Goal: Task Accomplishment & Management: Manage account settings

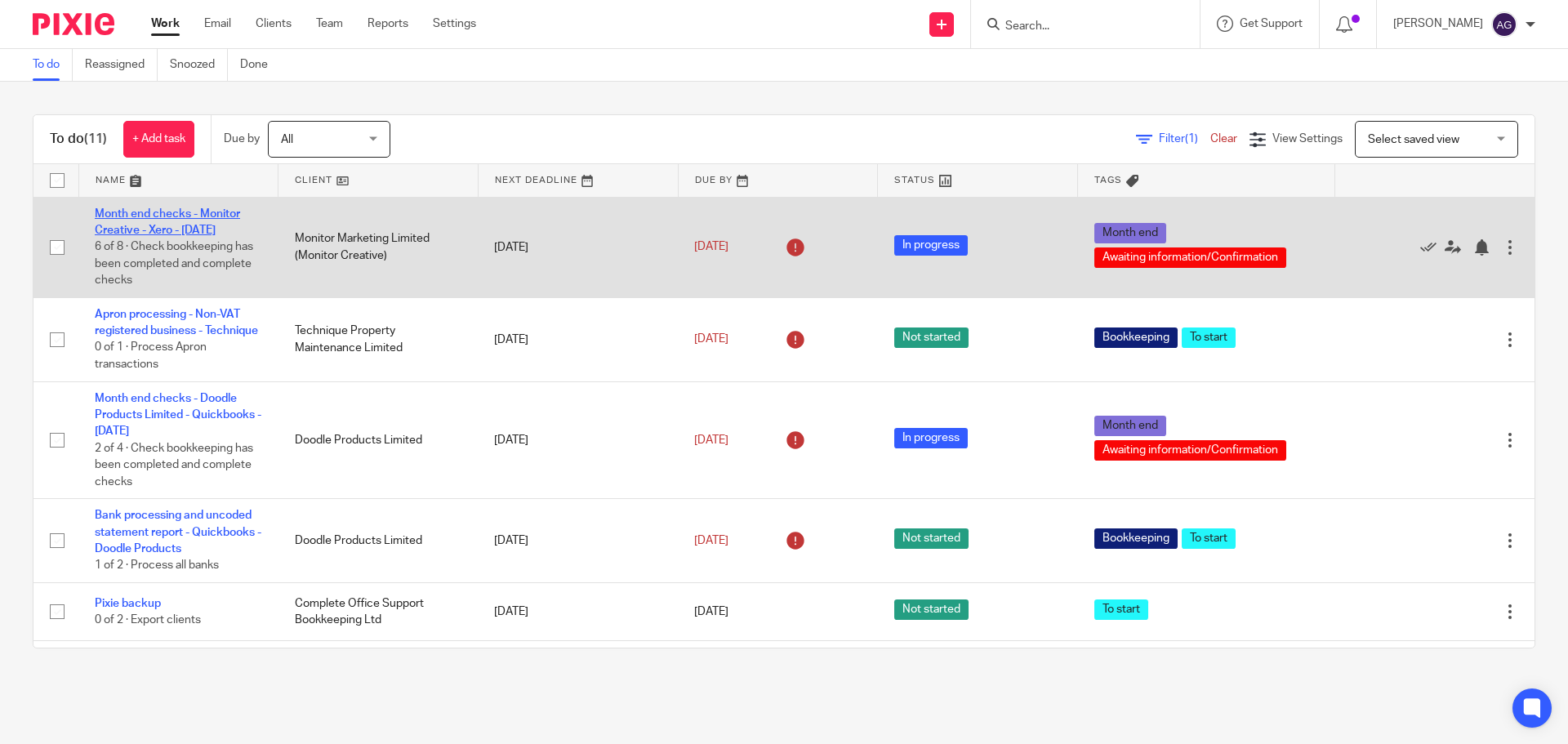
click at [182, 211] on link "Month end checks - Monitor Creative - Xero - [DATE]" at bounding box center [167, 222] width 146 height 27
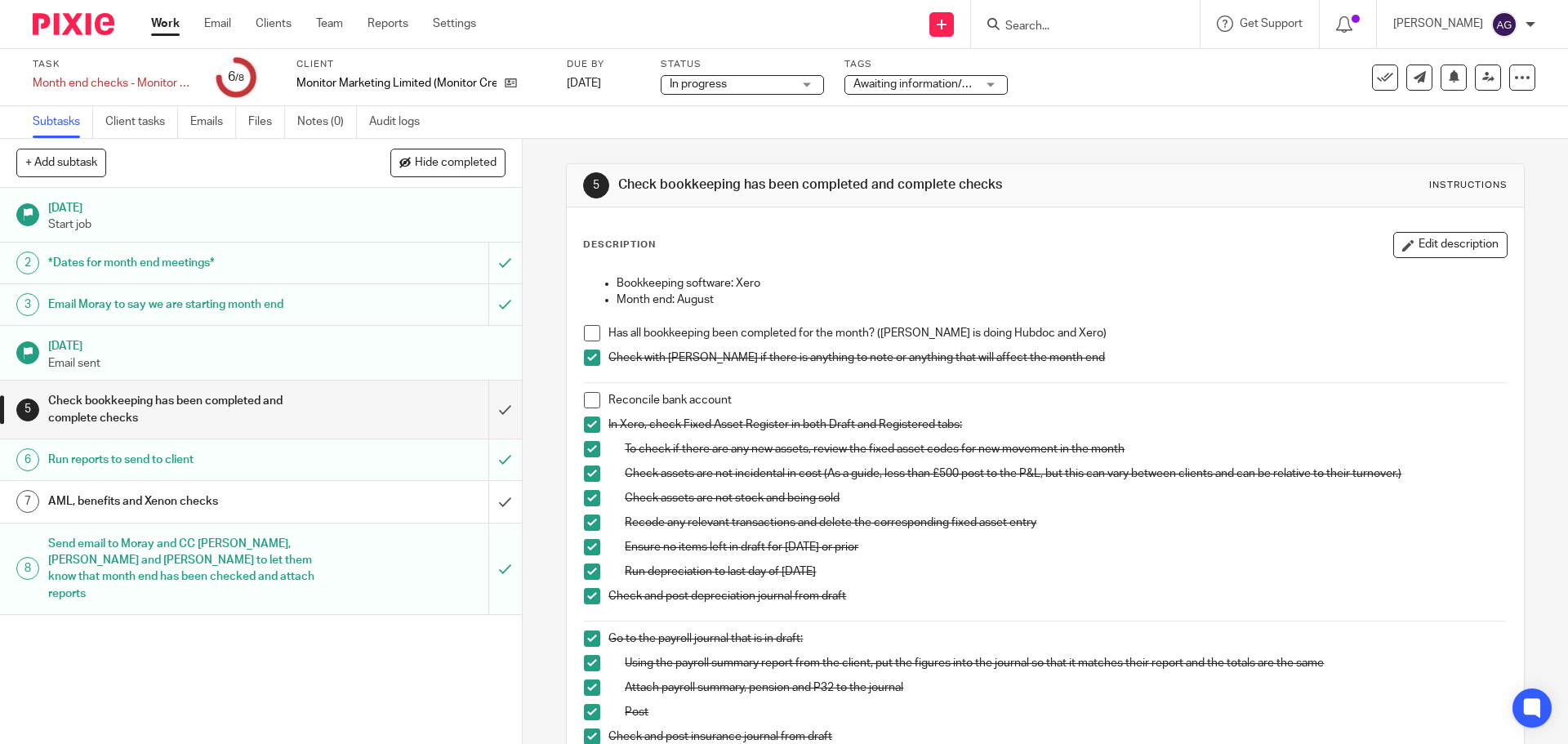
click at [588, 333] on span at bounding box center [592, 333] width 17 height 17
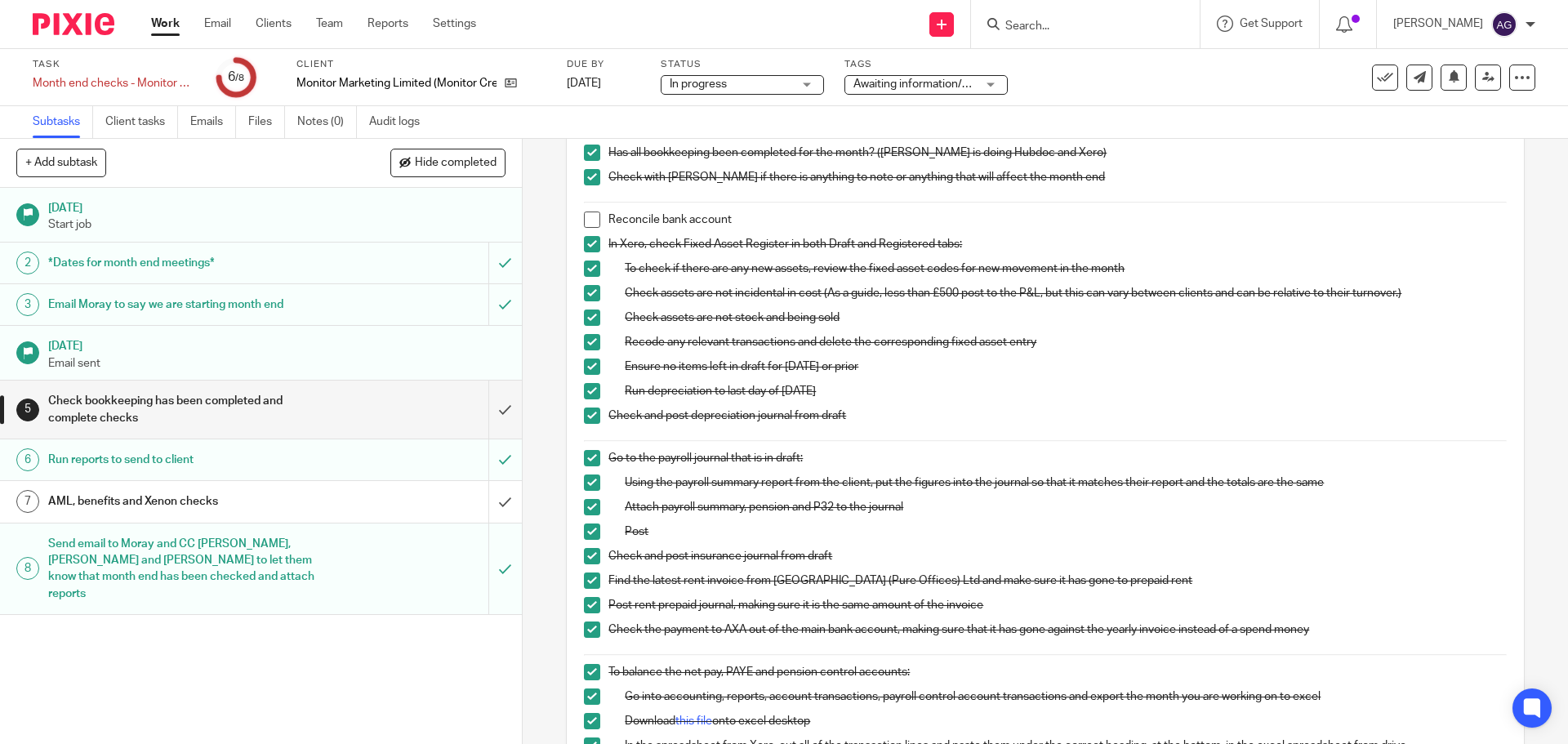
scroll to position [163, 0]
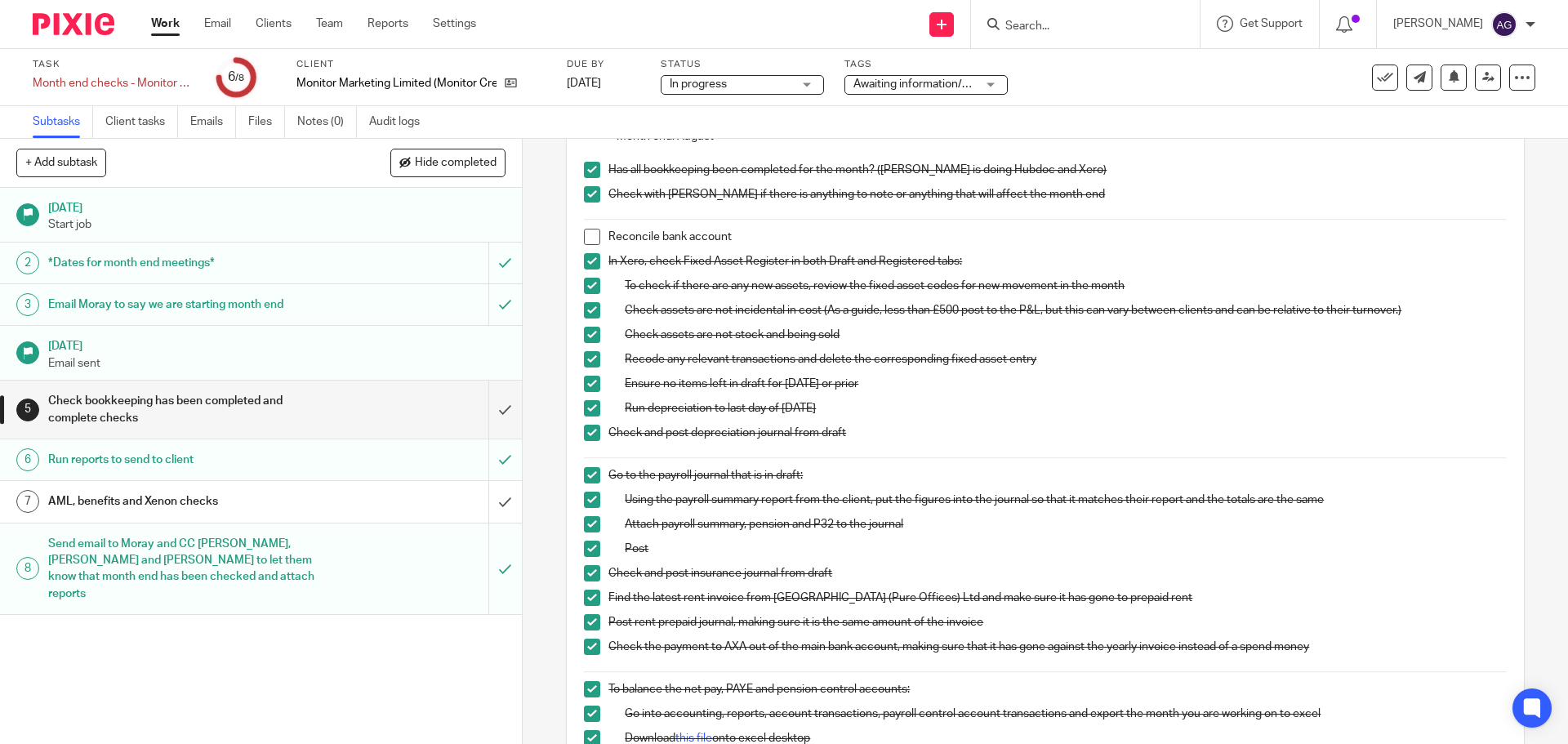
click at [586, 231] on span at bounding box center [592, 237] width 17 height 17
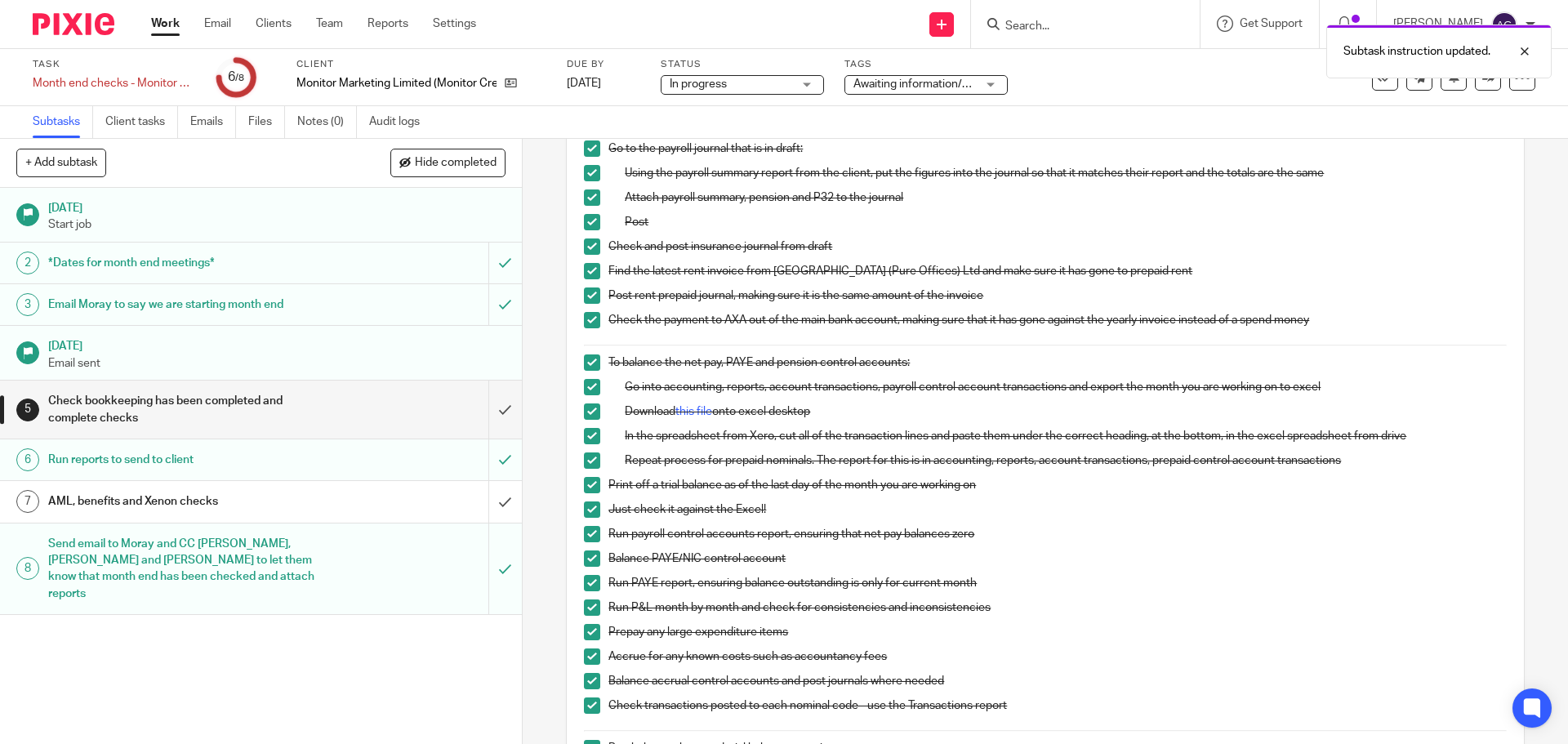
scroll to position [795, 0]
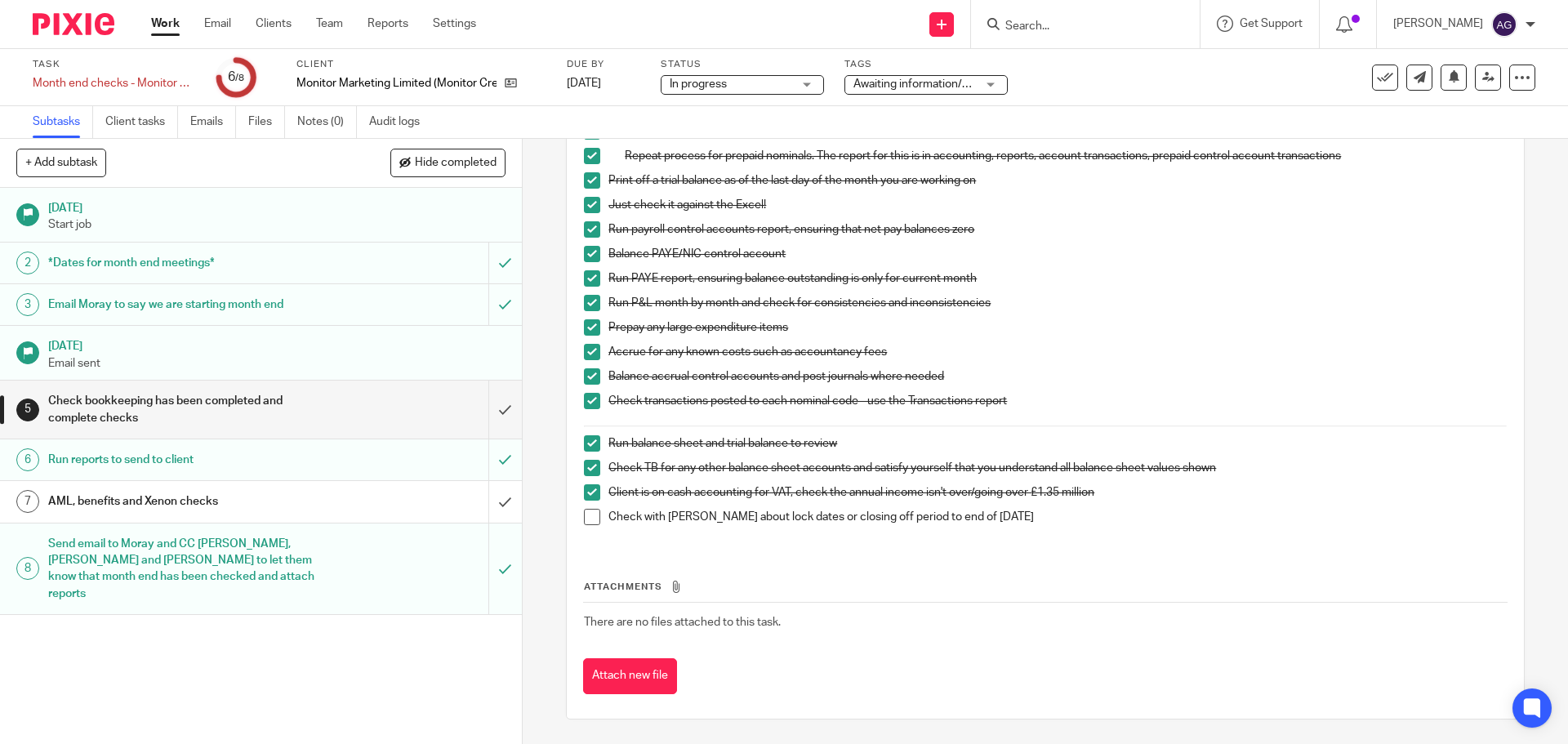
click at [190, 514] on h1 "AML, benefits and Xenon checks" at bounding box center [189, 501] width 282 height 24
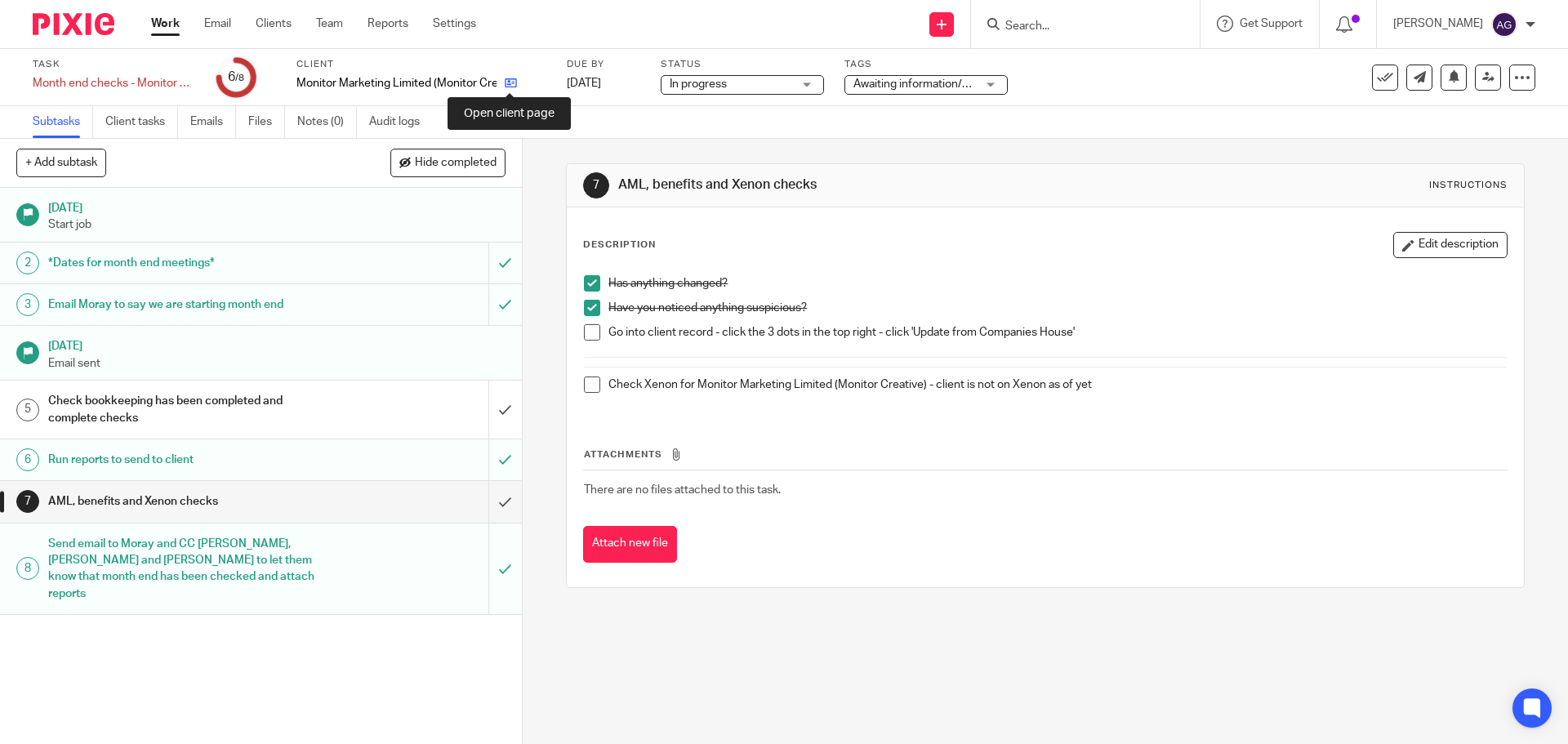
click at [509, 89] on icon at bounding box center [511, 82] width 12 height 12
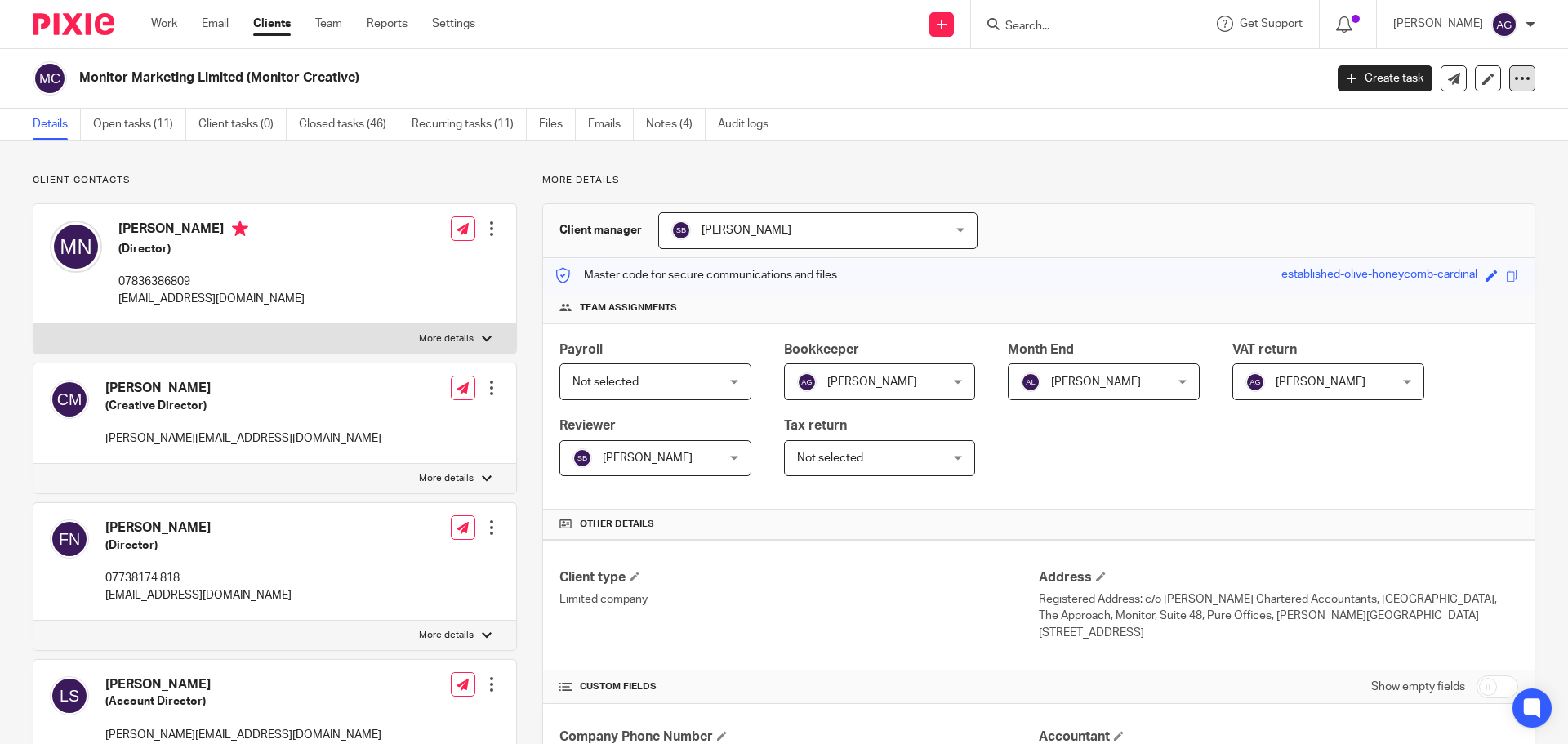
click at [1515, 76] on icon at bounding box center [1523, 78] width 17 height 17
click at [1442, 113] on link "Update from Companies House" at bounding box center [1421, 119] width 181 height 23
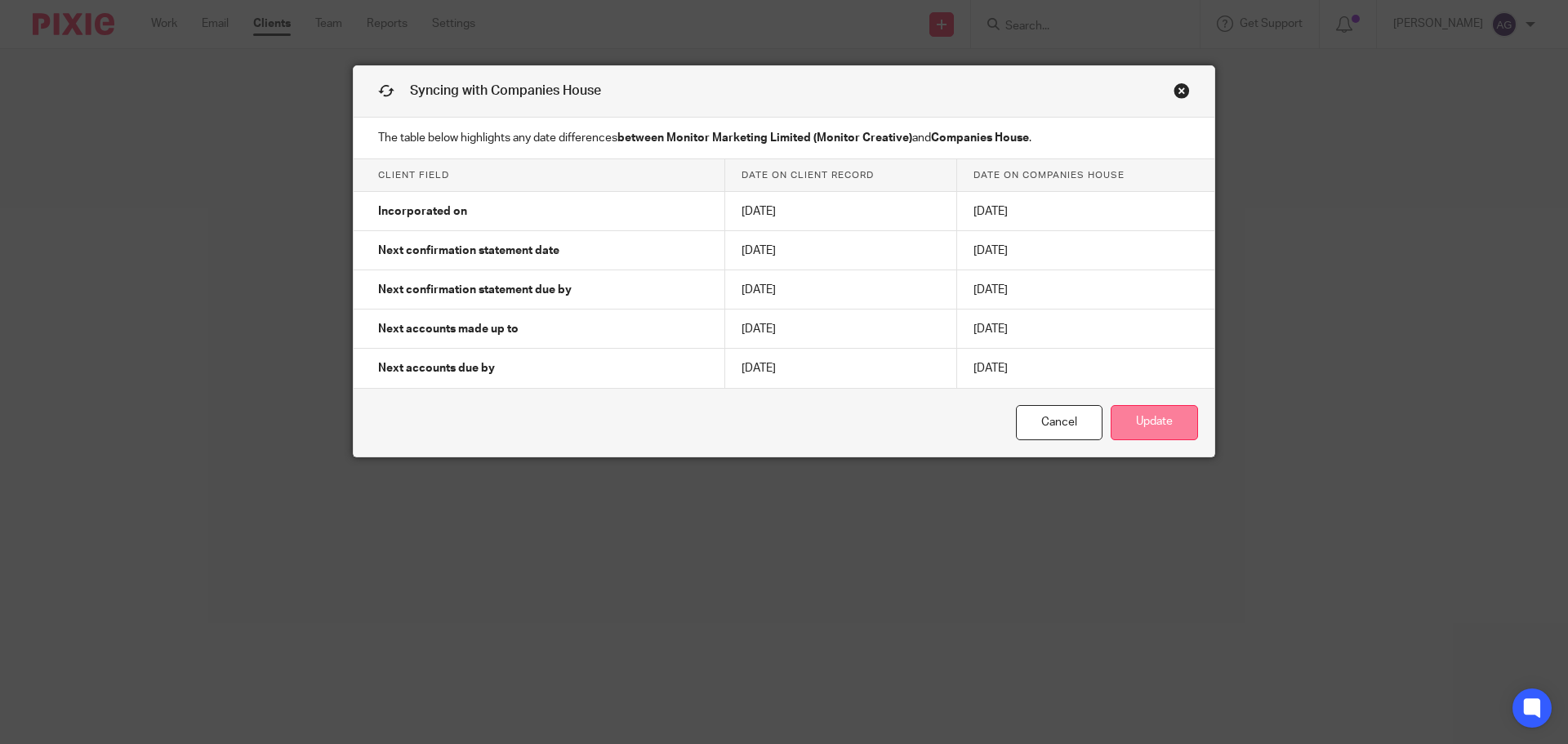
click at [1169, 417] on button "Update" at bounding box center [1154, 422] width 87 height 35
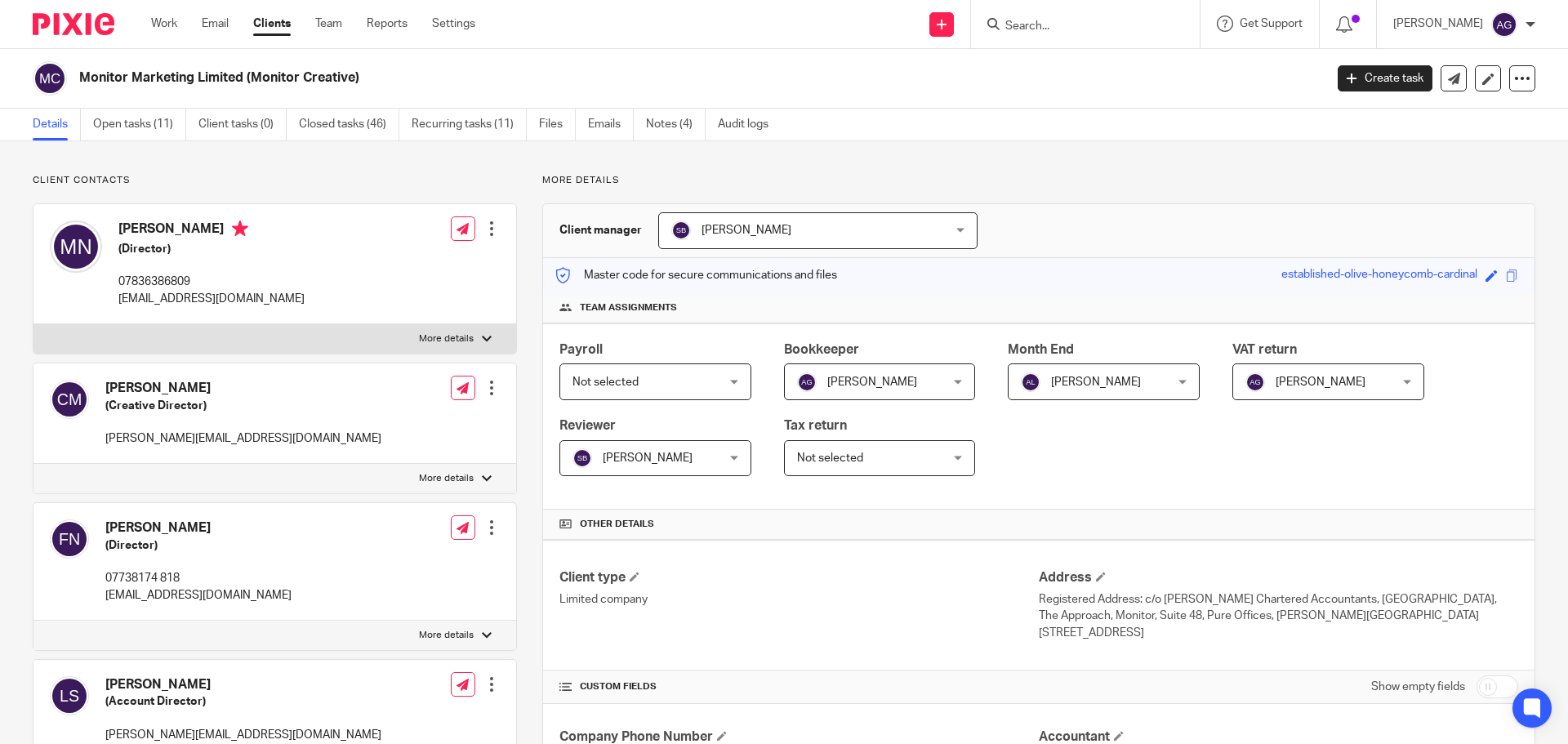
click at [88, 29] on img at bounding box center [73, 24] width 82 height 22
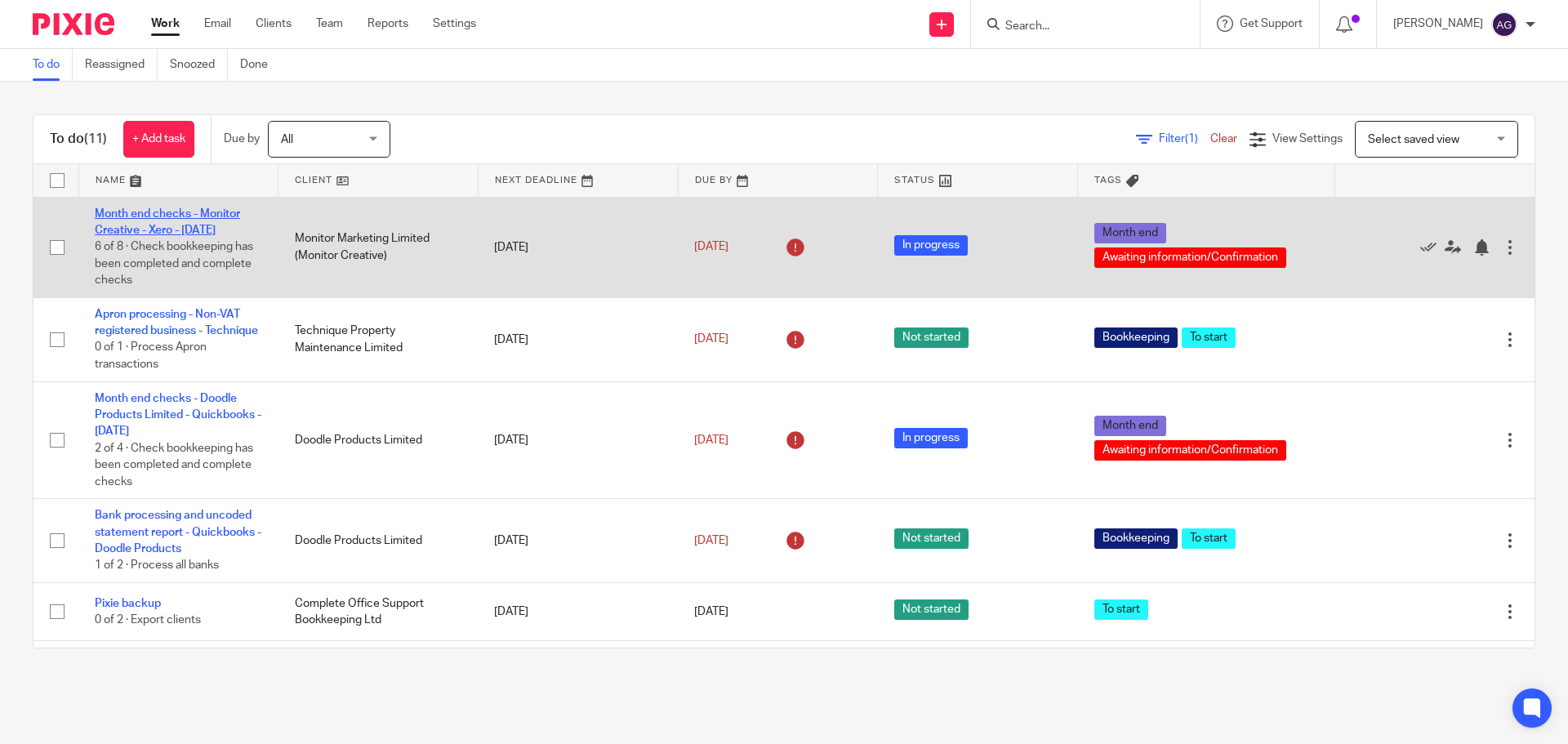
click at [228, 230] on link "Month end checks - Monitor Creative - Xero - [DATE]" at bounding box center [167, 222] width 146 height 27
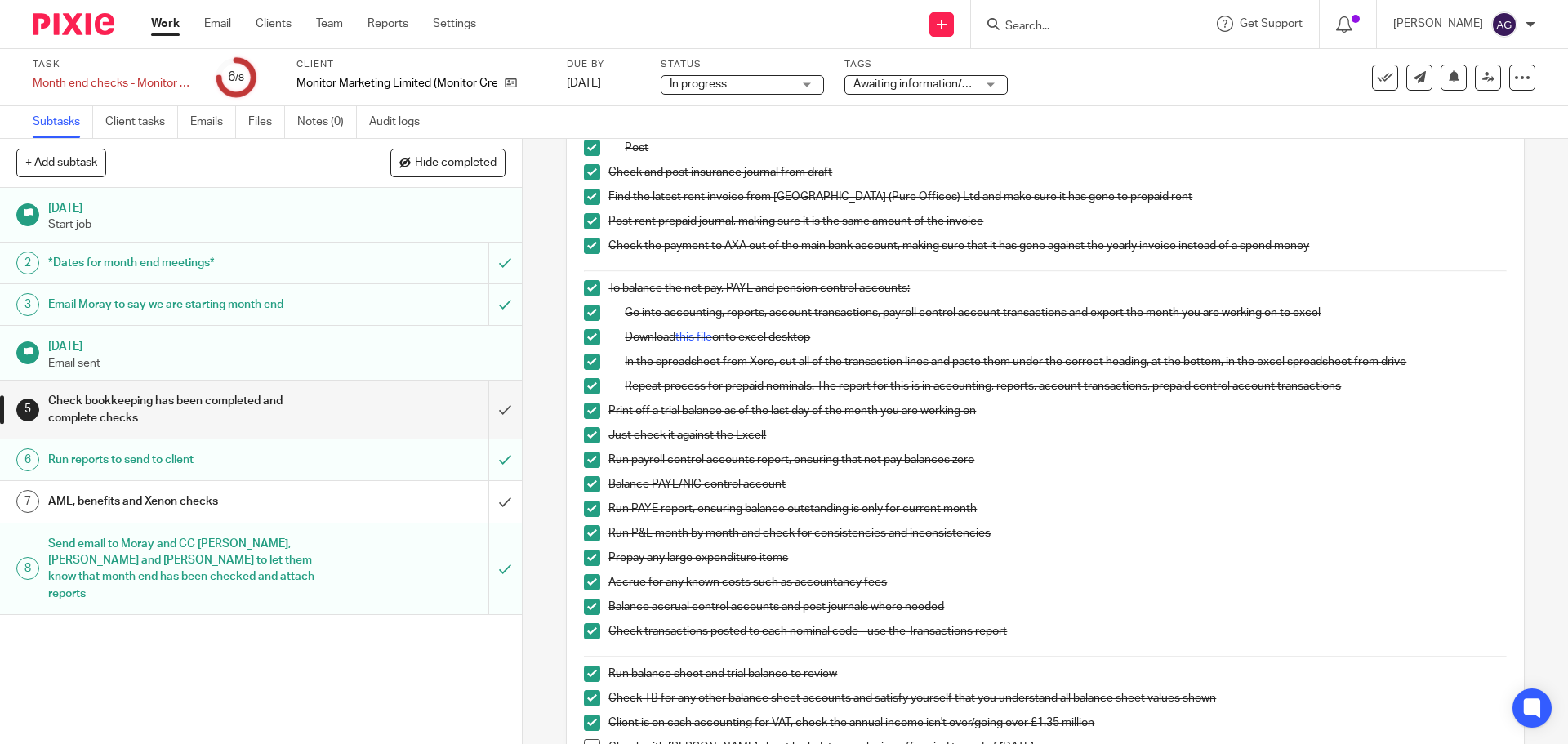
scroll to position [795, 0]
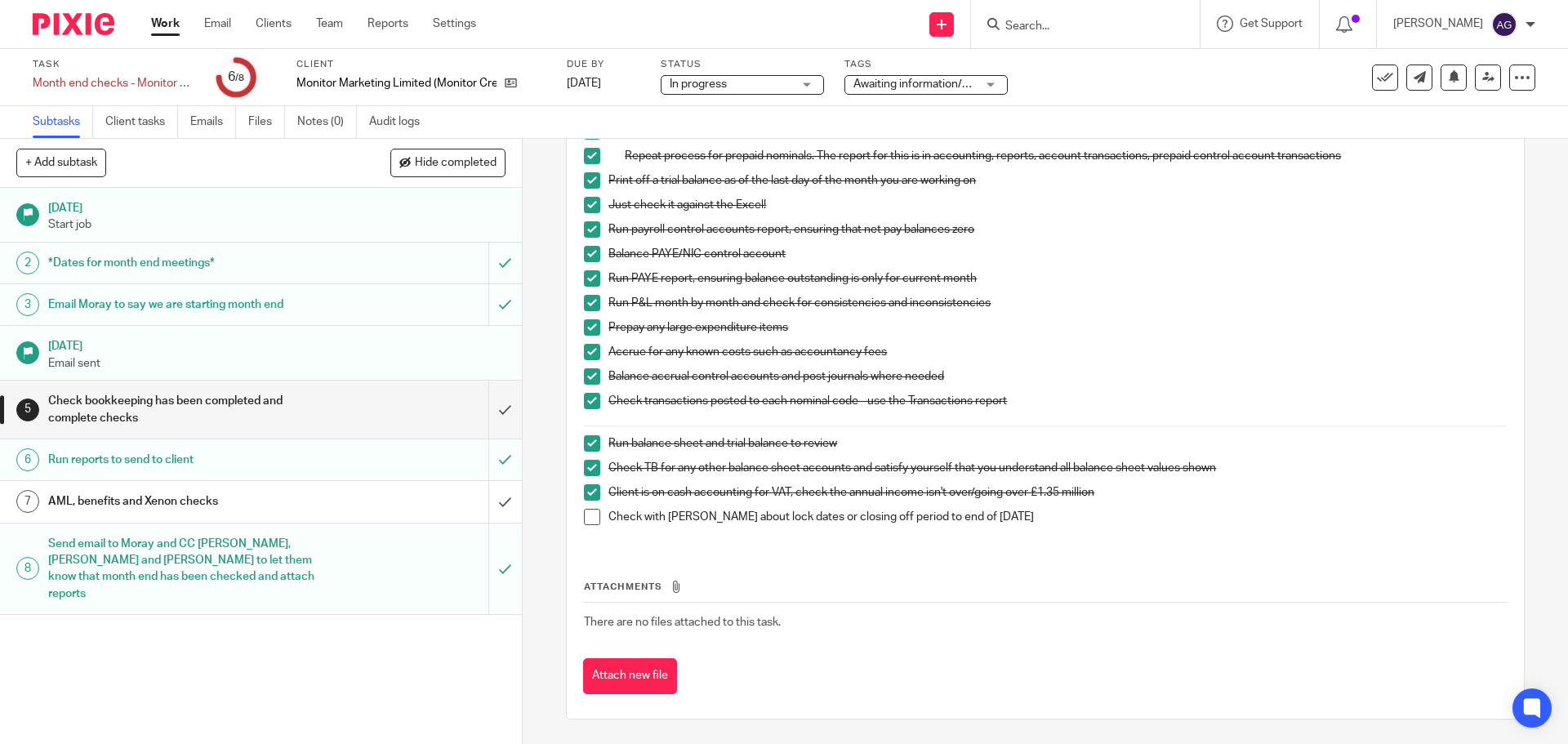
click at [249, 385] on link "5 Check bookkeeping has been completed and complete checks" at bounding box center [244, 410] width 488 height 58
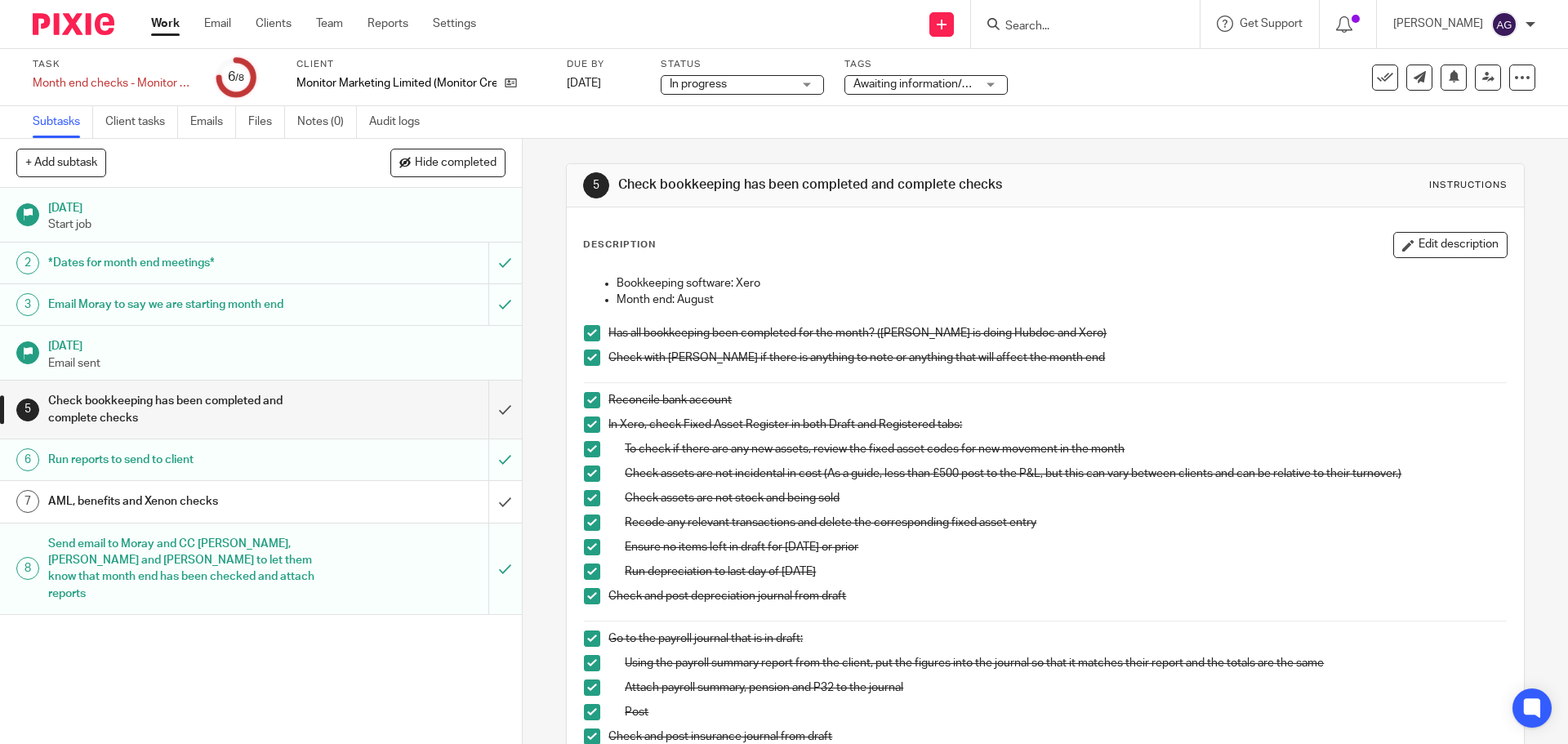
click at [267, 492] on h1 "AML, benefits and Xenon checks" at bounding box center [189, 501] width 282 height 24
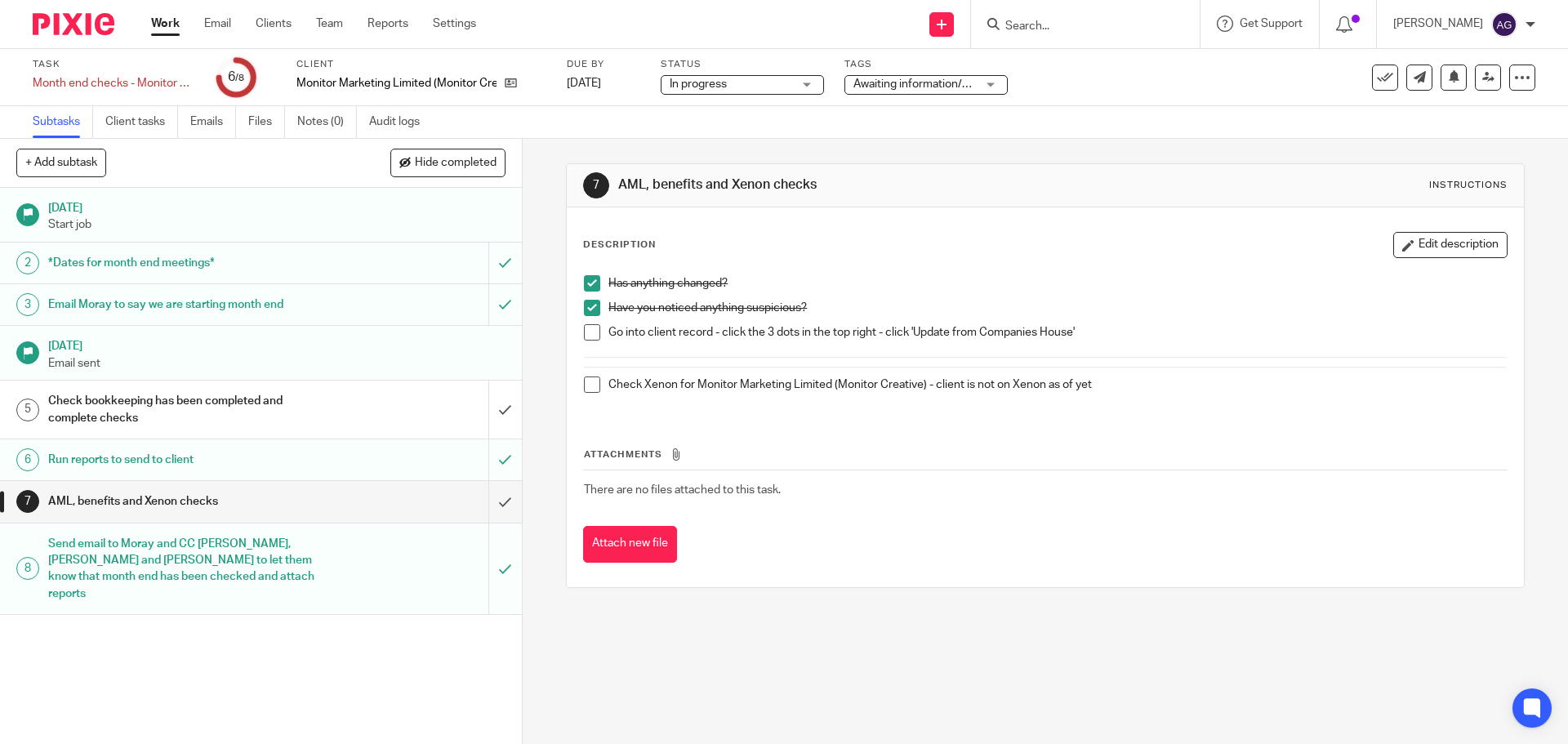
click at [589, 331] on span at bounding box center [592, 332] width 17 height 17
click at [585, 385] on span at bounding box center [592, 385] width 17 height 17
click at [491, 502] on input "submit" at bounding box center [261, 501] width 522 height 41
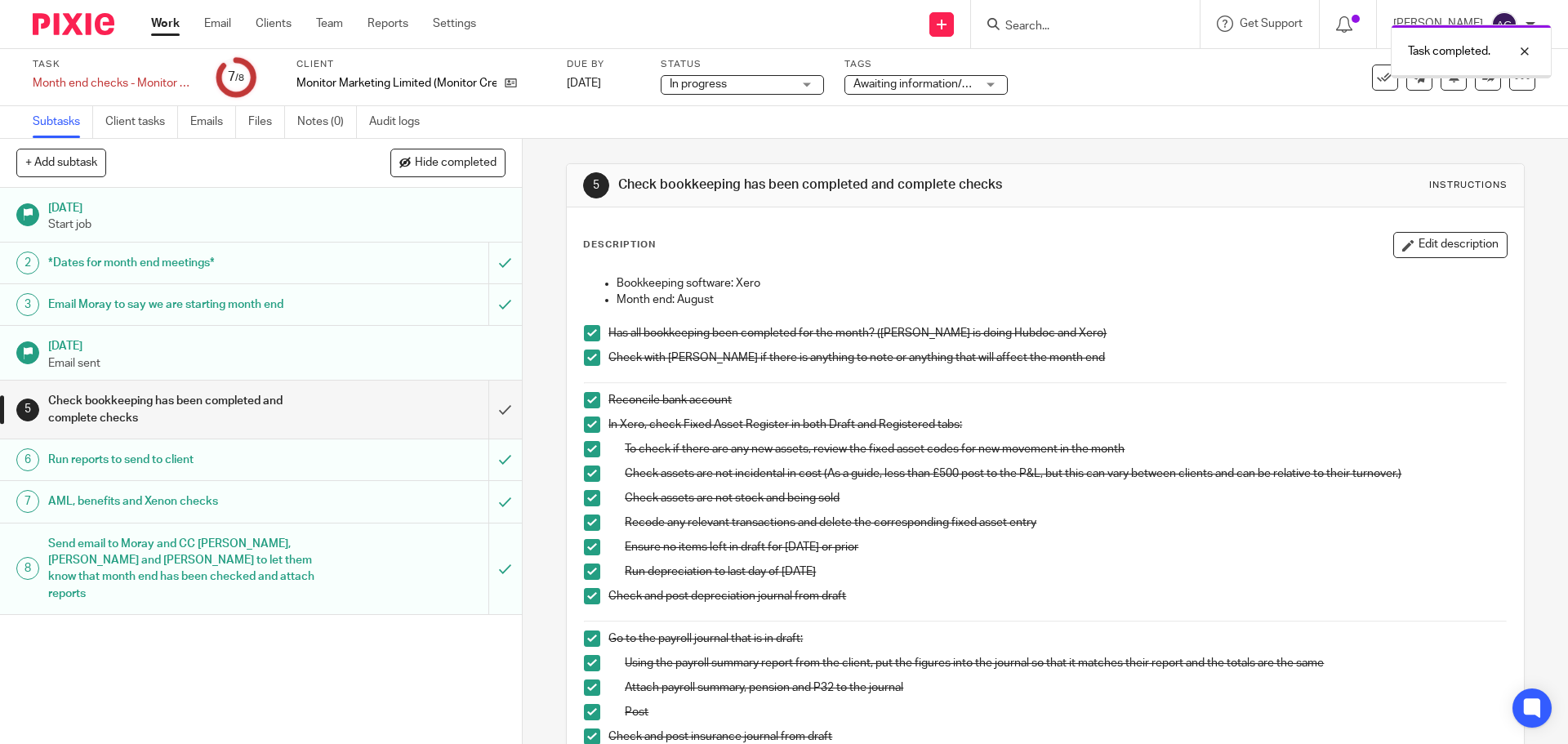
click at [324, 408] on div "Check bookkeeping has been completed and complete checks" at bounding box center [260, 410] width 424 height 42
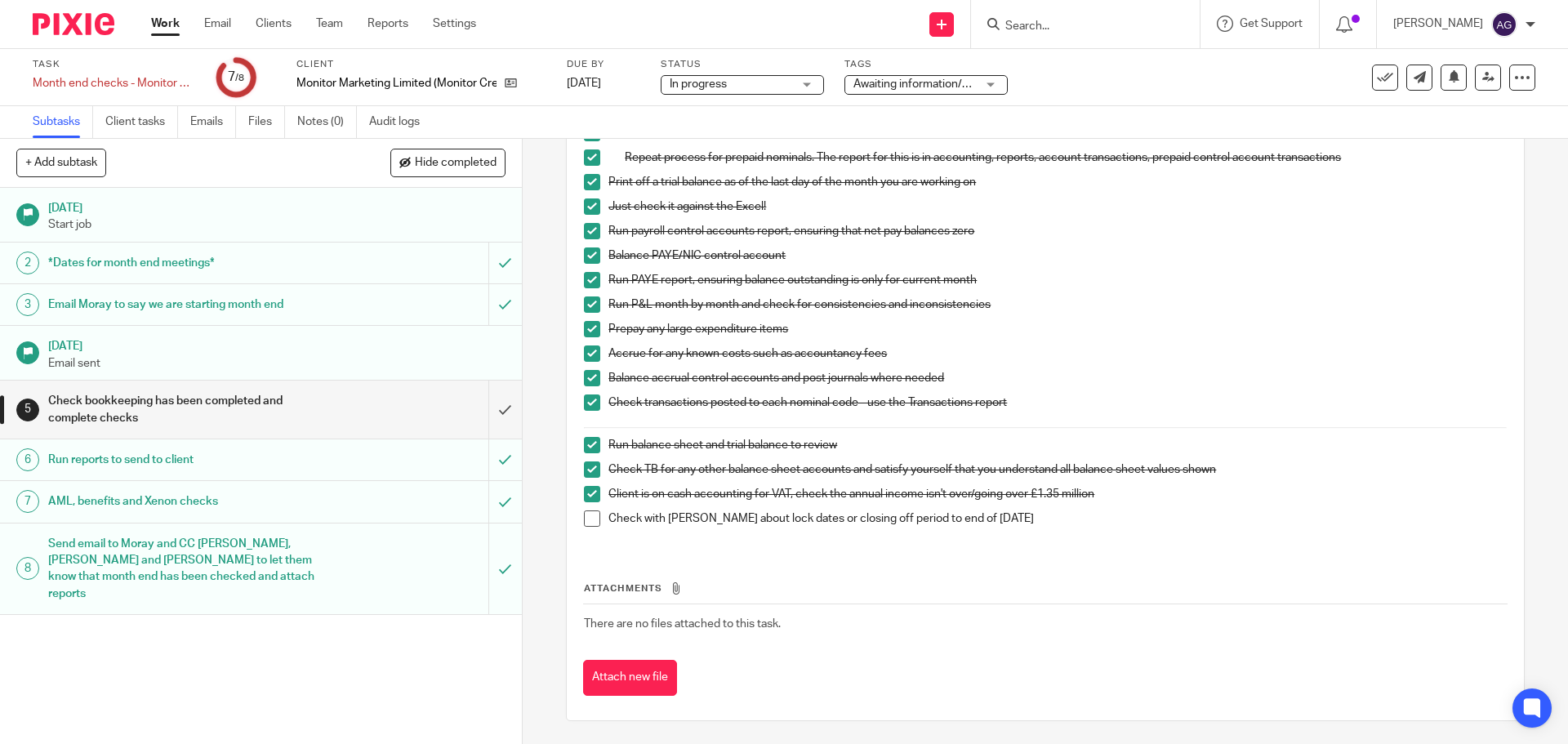
scroll to position [795, 0]
click at [588, 509] on span at bounding box center [592, 517] width 17 height 17
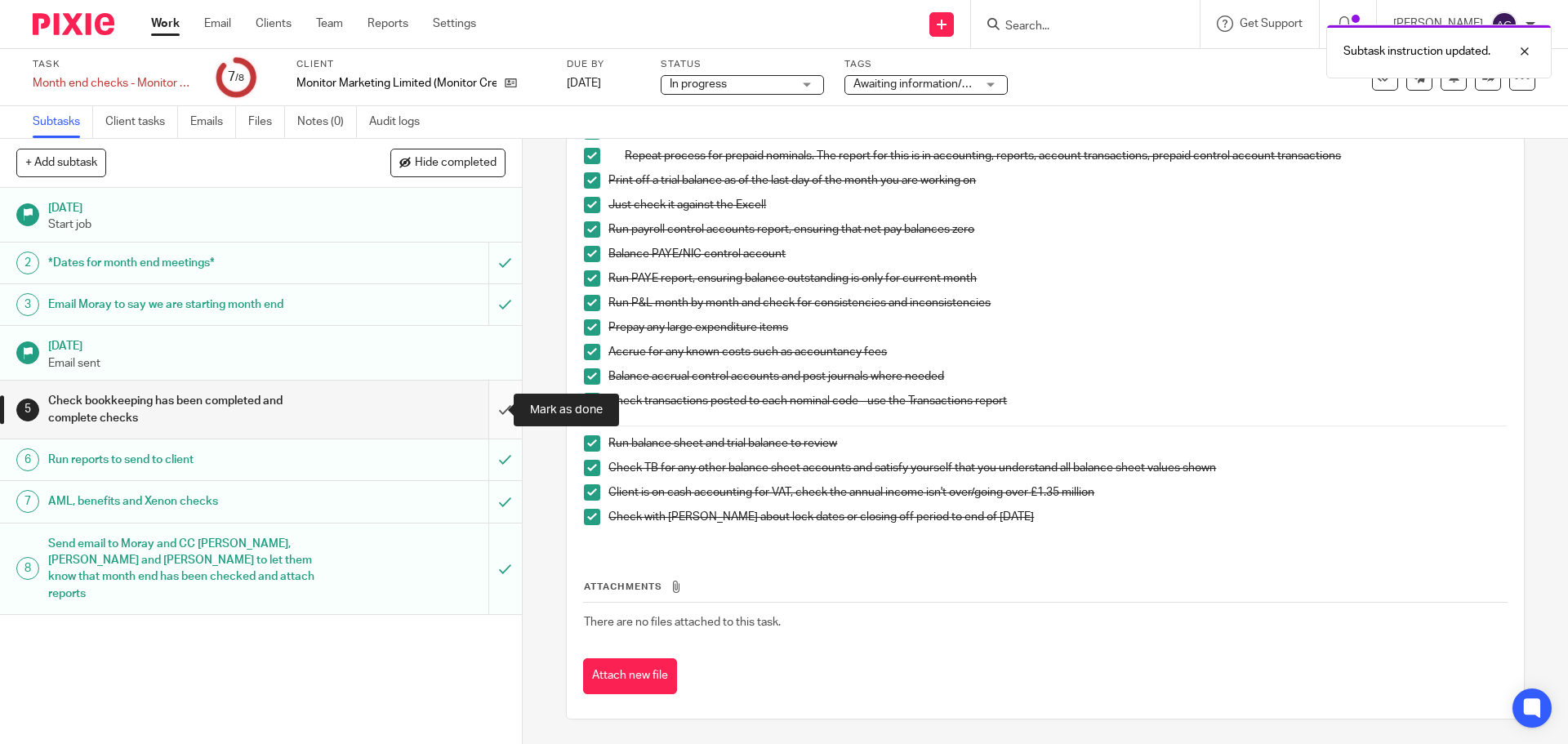
click at [483, 398] on input "submit" at bounding box center [261, 410] width 522 height 58
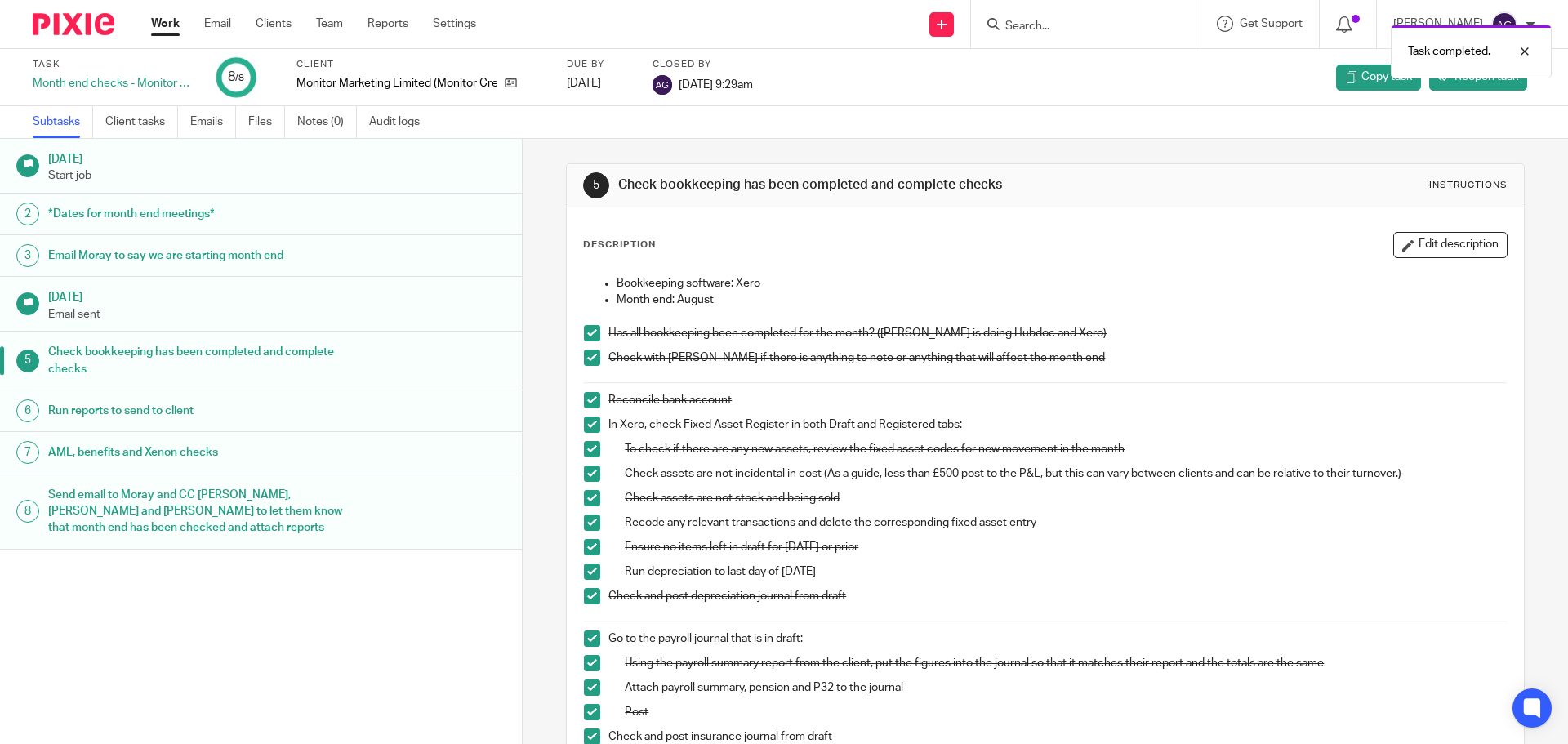
click at [74, 22] on img at bounding box center [73, 24] width 82 height 22
